Goal: Task Accomplishment & Management: Manage account settings

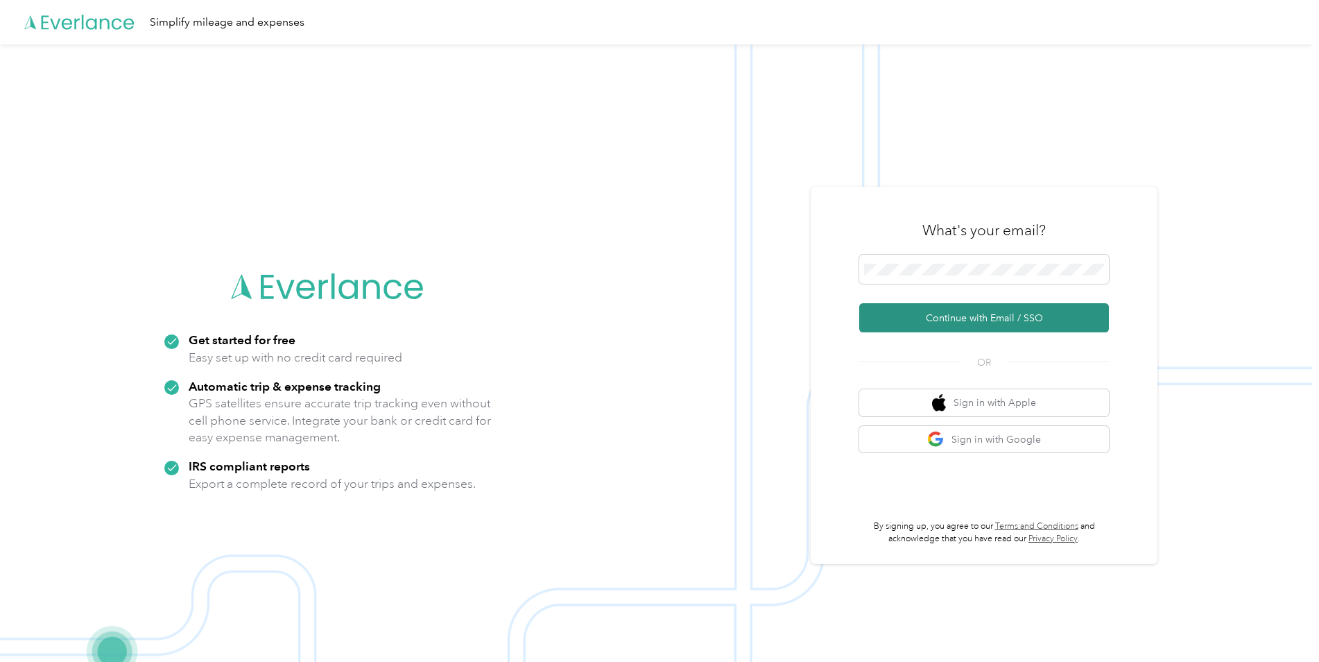
click at [982, 311] on button "Continue with Email / SSO" at bounding box center [985, 317] width 250 height 29
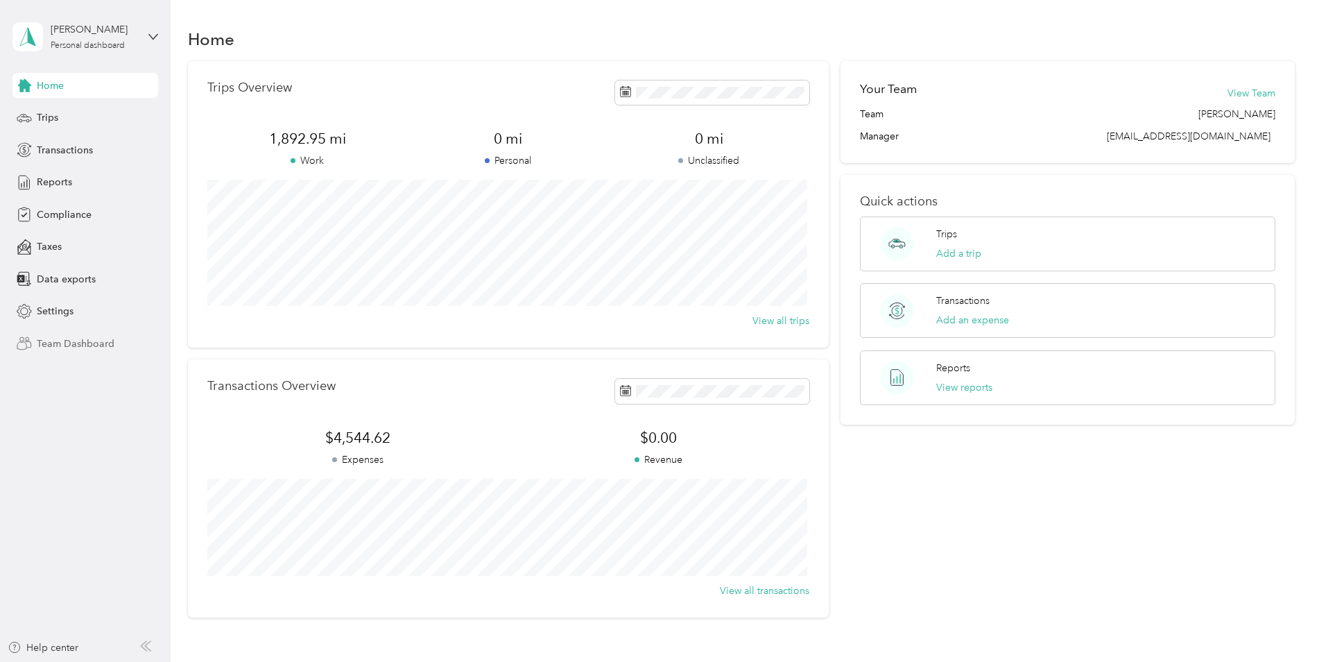
click at [76, 339] on span "Team Dashboard" at bounding box center [76, 343] width 78 height 15
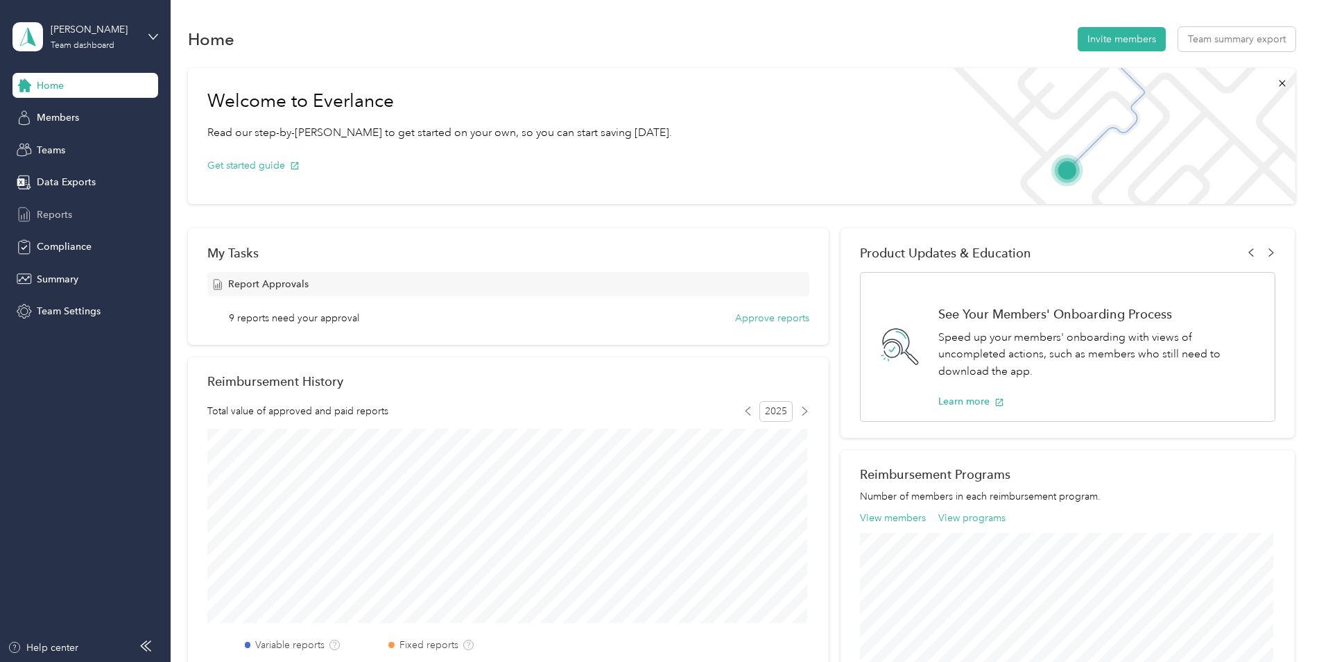
click at [62, 210] on span "Reports" at bounding box center [54, 214] width 35 height 15
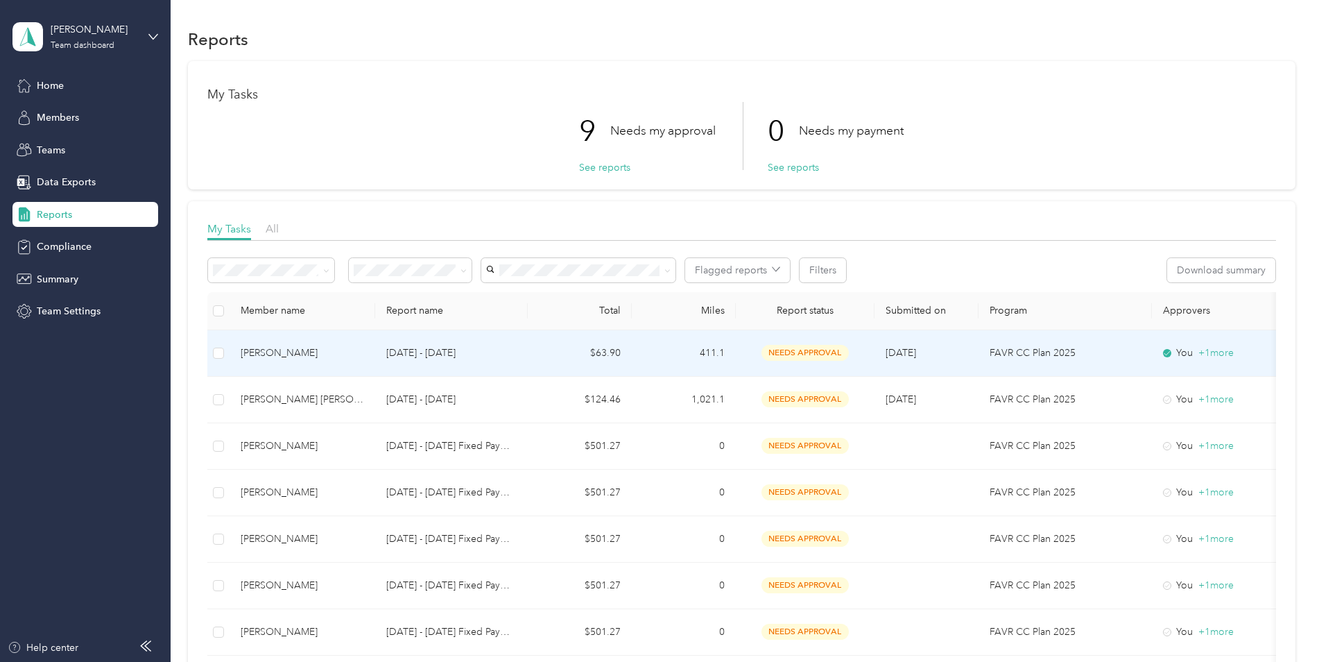
click at [224, 352] on td at bounding box center [218, 353] width 22 height 46
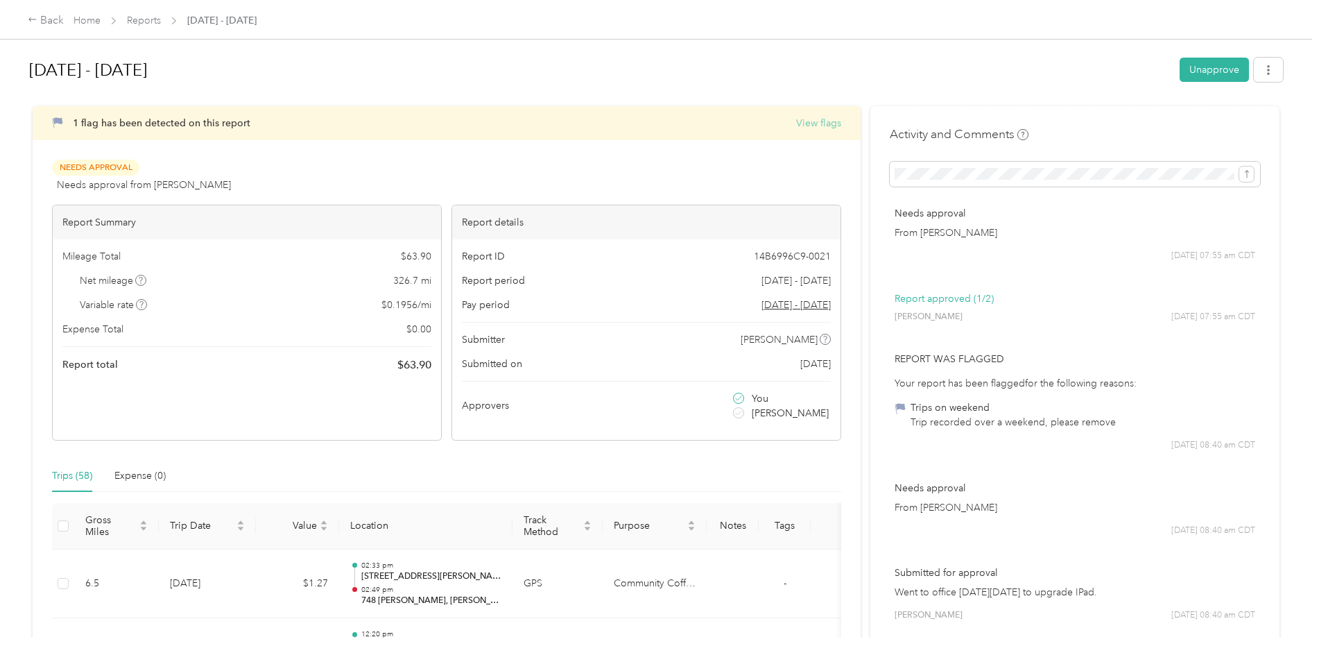
click at [826, 123] on button "View flags" at bounding box center [818, 123] width 45 height 15
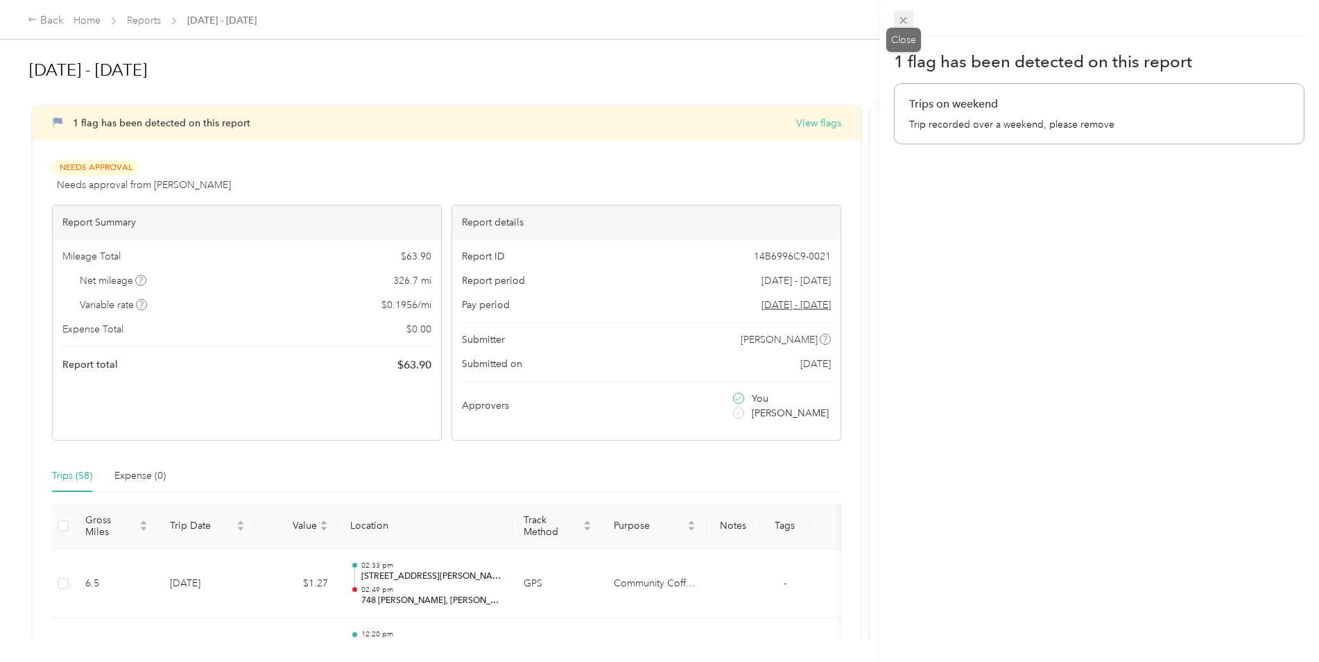
click at [907, 18] on icon at bounding box center [904, 21] width 12 height 12
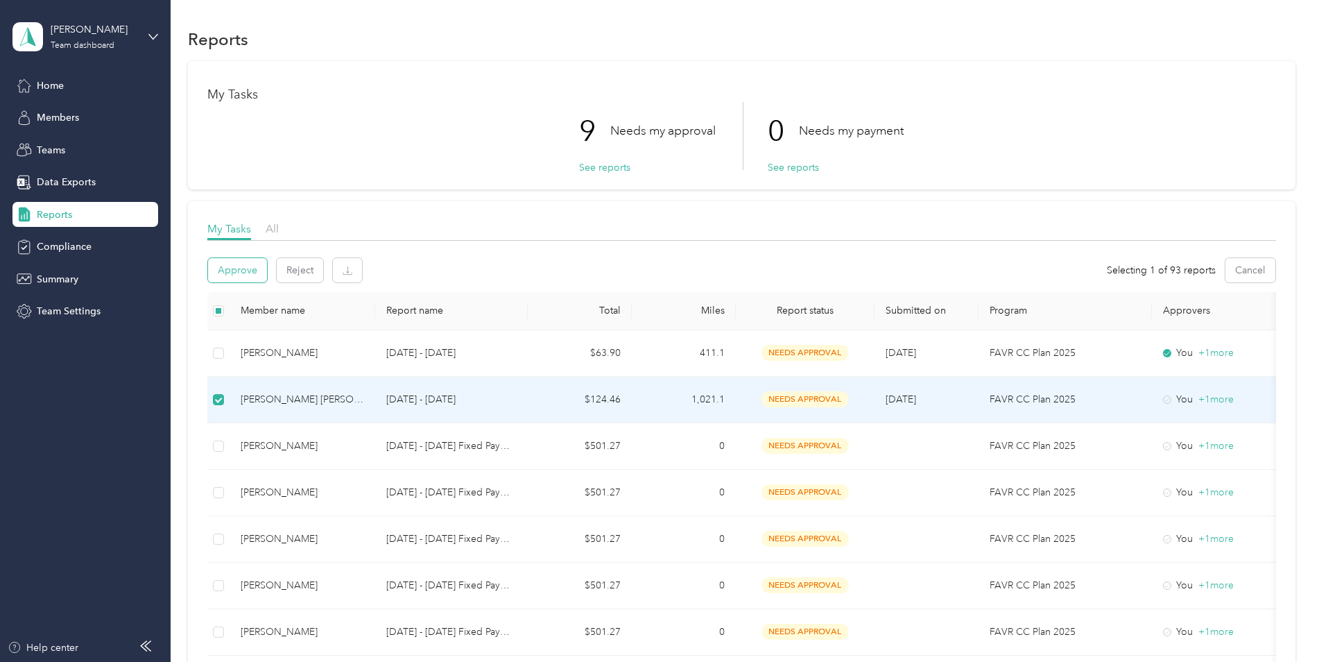
click at [246, 265] on button "Approve" at bounding box center [237, 270] width 59 height 24
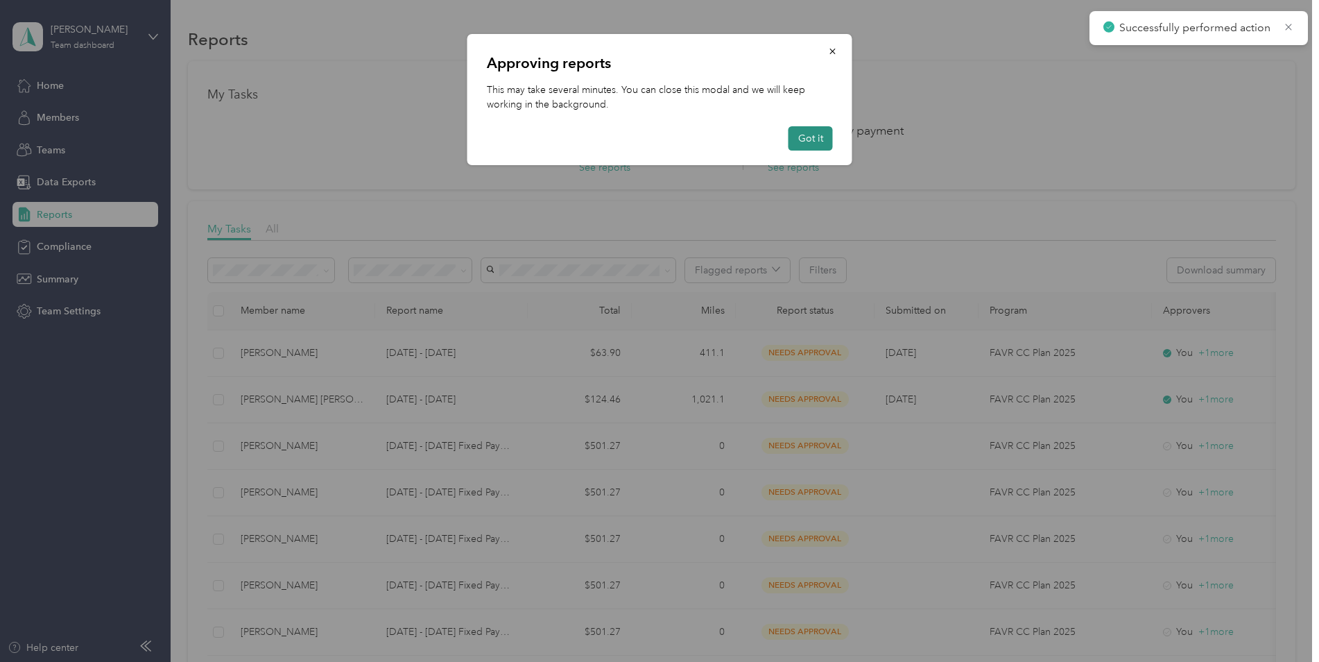
click at [813, 147] on button "Got it" at bounding box center [811, 138] width 44 height 24
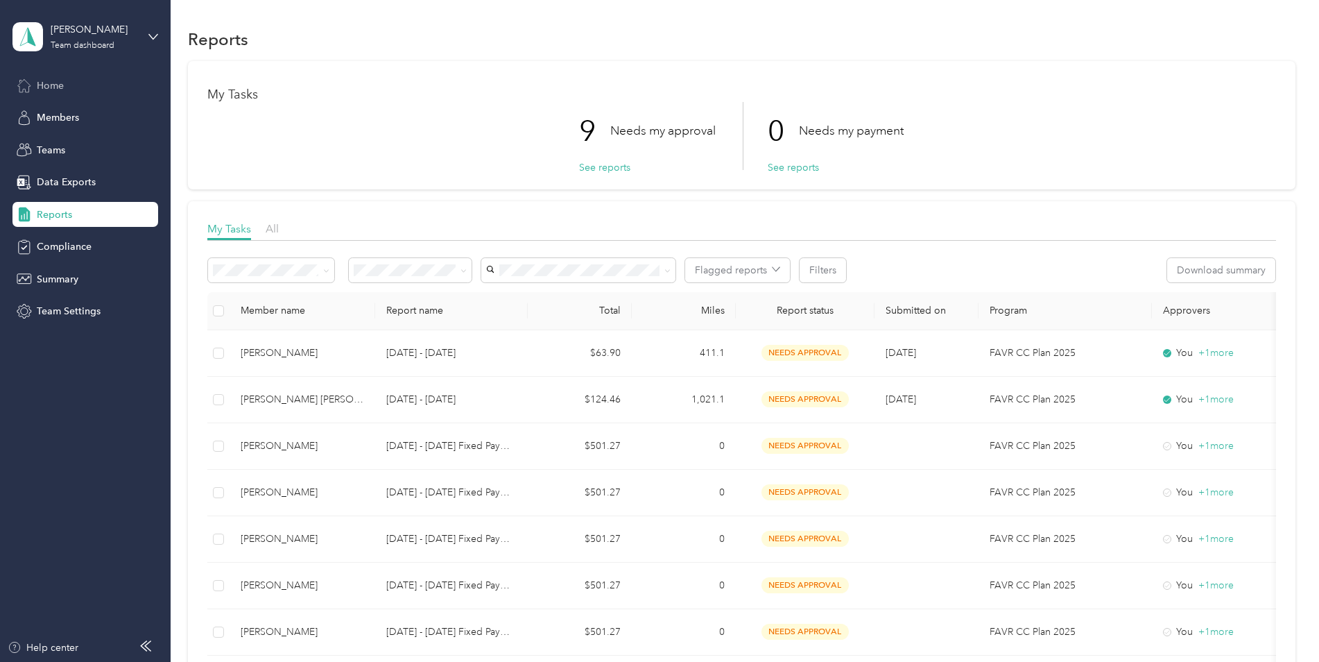
click at [42, 83] on span "Home" at bounding box center [50, 85] width 27 height 15
click at [67, 119] on span "Members" at bounding box center [58, 117] width 42 height 15
